Goal: Transaction & Acquisition: Purchase product/service

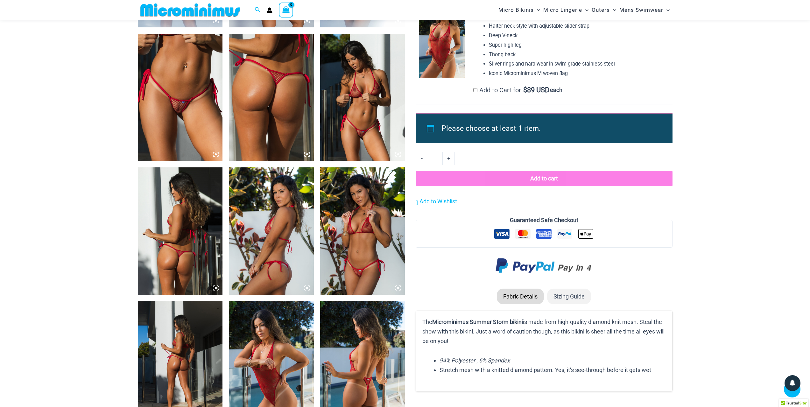
scroll to position [568, 0]
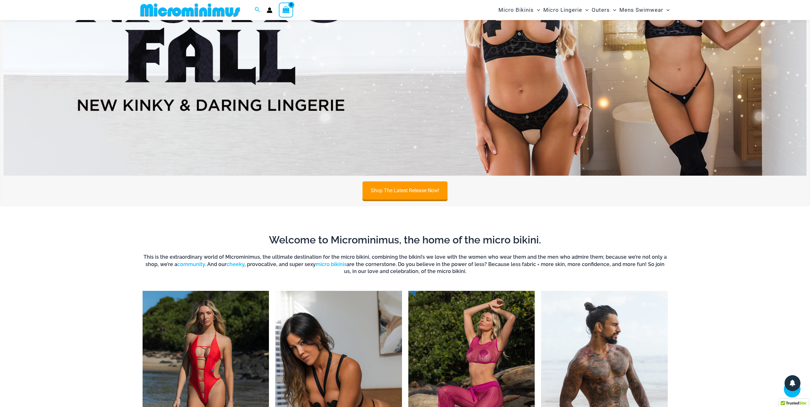
scroll to position [123, 0]
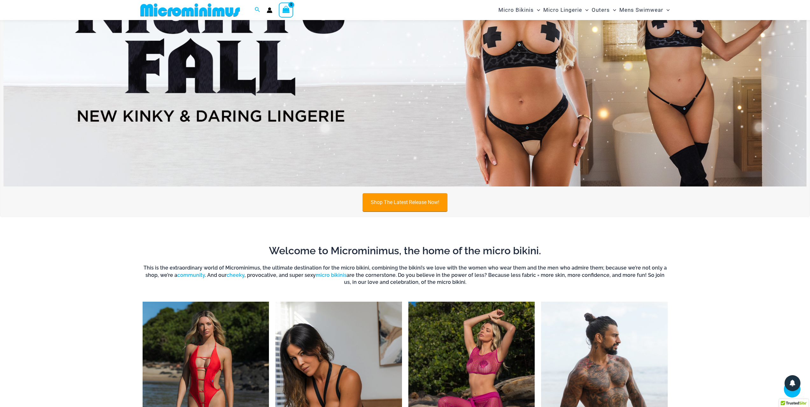
click at [410, 197] on link "Shop The Latest Release Now!" at bounding box center [405, 202] width 85 height 18
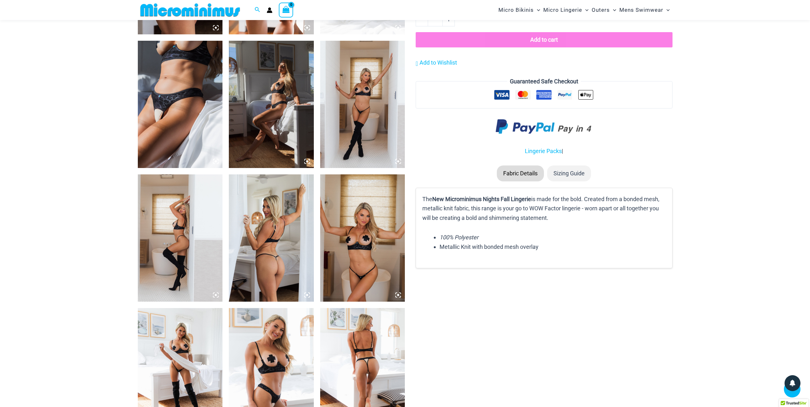
scroll to position [727, 0]
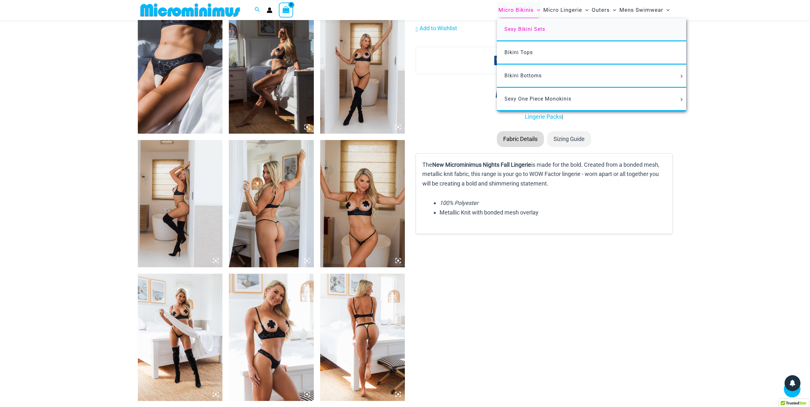
click at [511, 34] on link "Sexy Bikini Sets" at bounding box center [591, 29] width 189 height 23
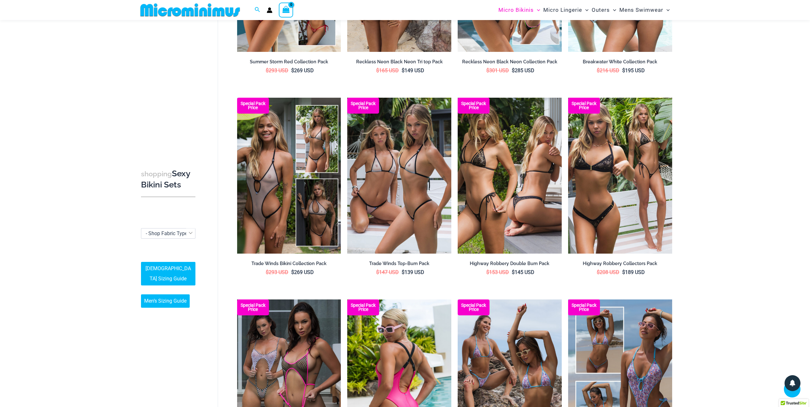
scroll to position [632, 0]
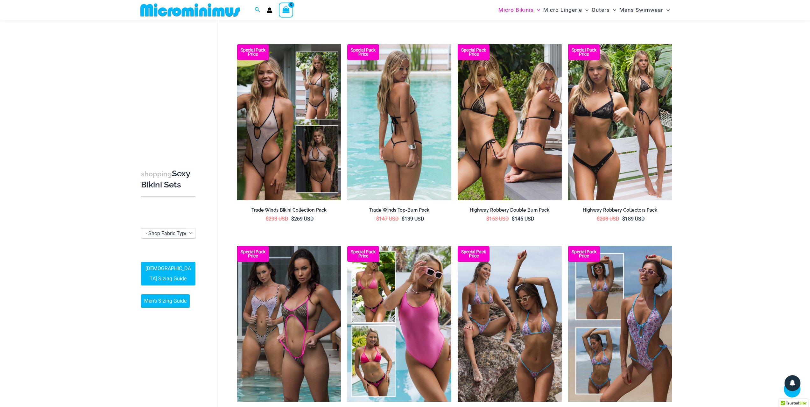
click at [409, 154] on img at bounding box center [399, 122] width 104 height 156
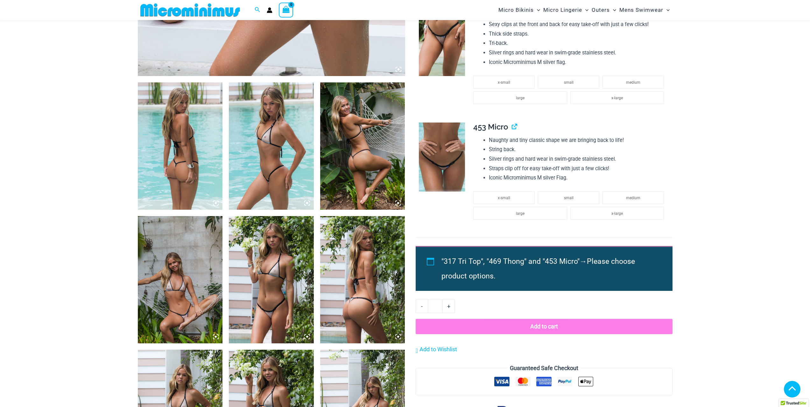
scroll to position [409, 0]
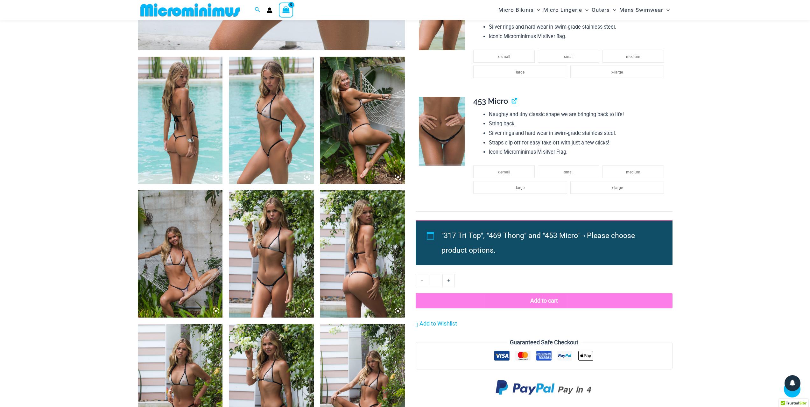
click at [285, 138] on img at bounding box center [271, 120] width 85 height 127
